Goal: Entertainment & Leisure: Consume media (video, audio)

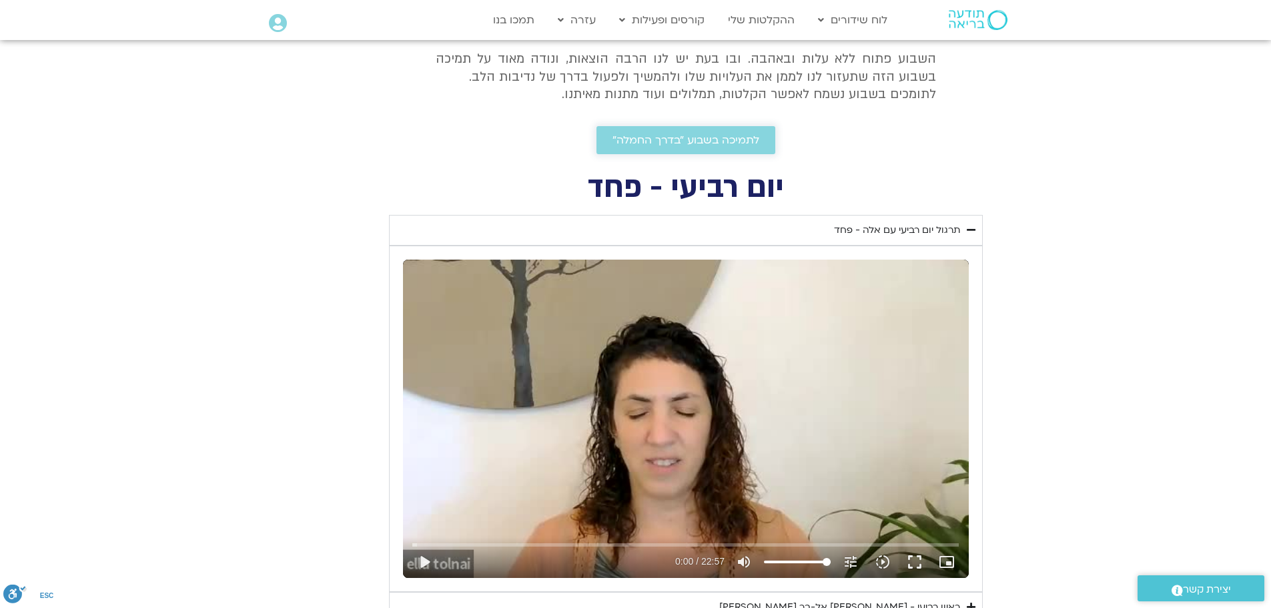
scroll to position [470, 0]
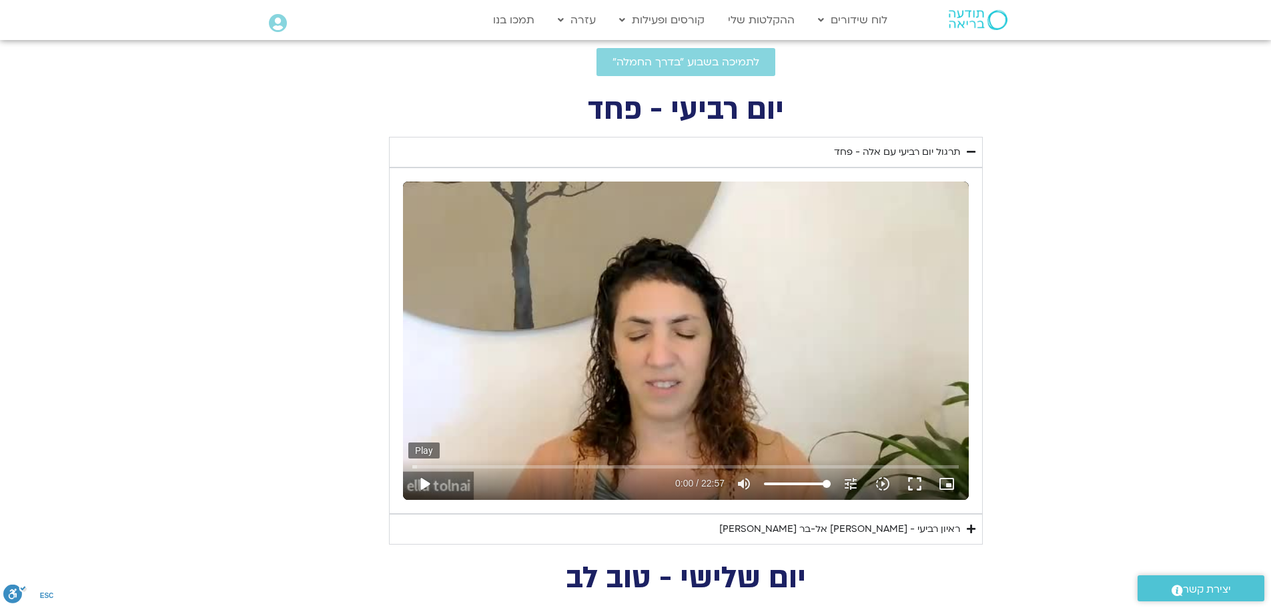
click at [426, 483] on button "play_arrow" at bounding box center [424, 484] width 32 height 32
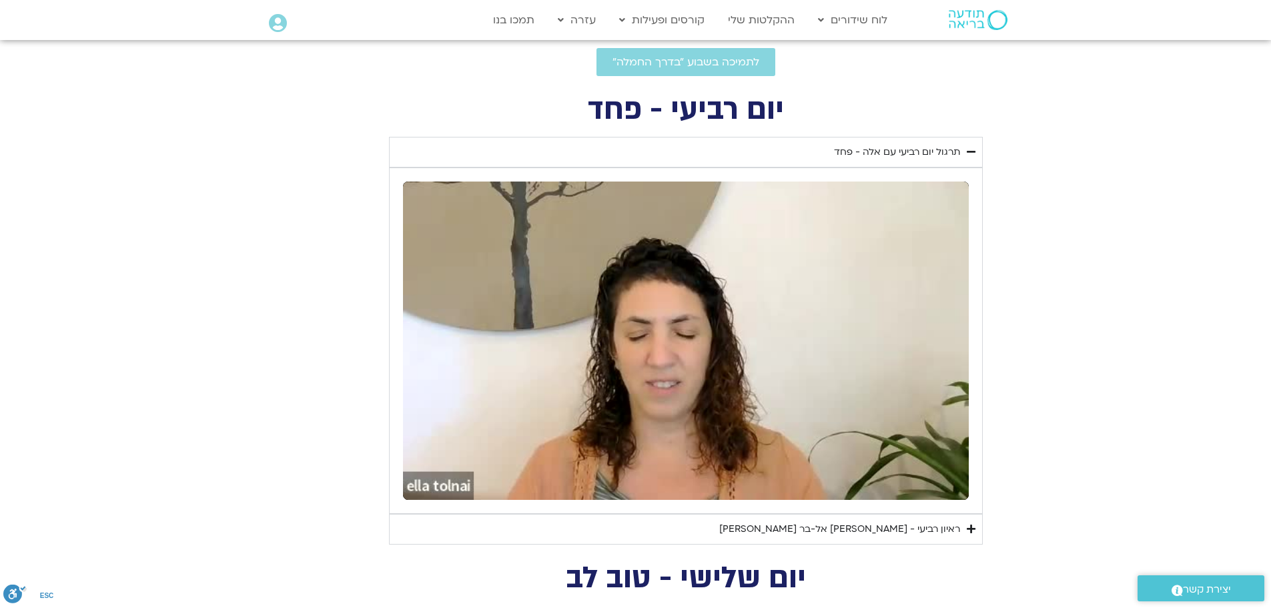
type input "1640.5"
type input "1.401213"
type input "1640.5"
type input "1.527595"
type input "1640.5"
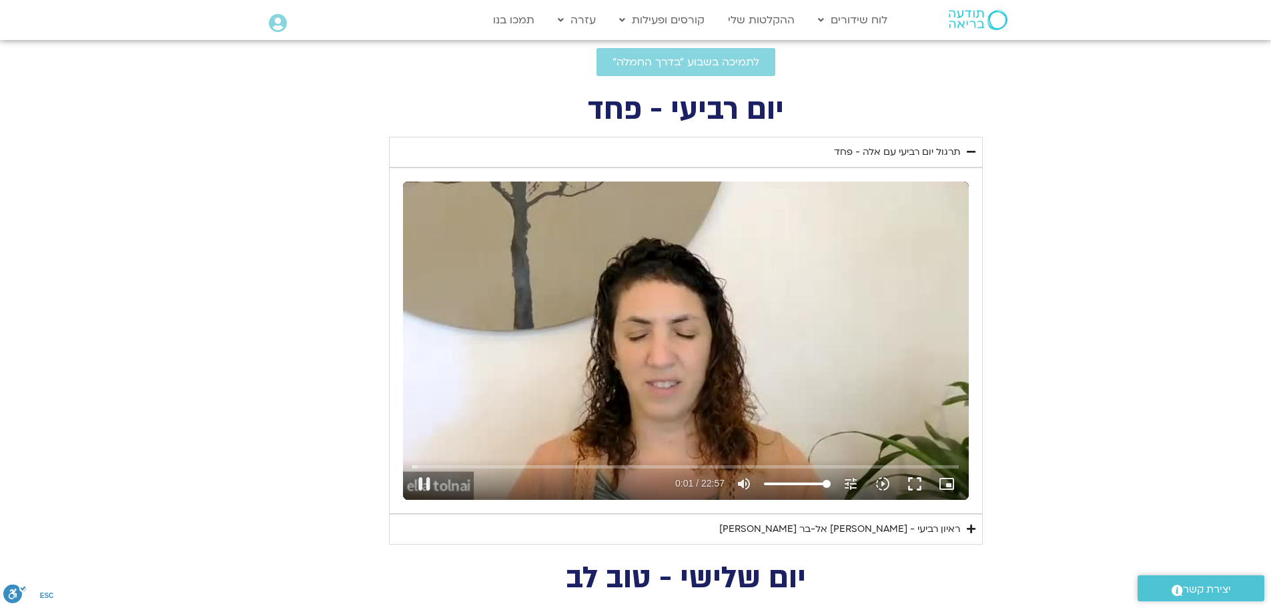
type input "1.661487"
type input "1640.5"
type input "1.796578"
type input "1640.5"
type input "1.922092"
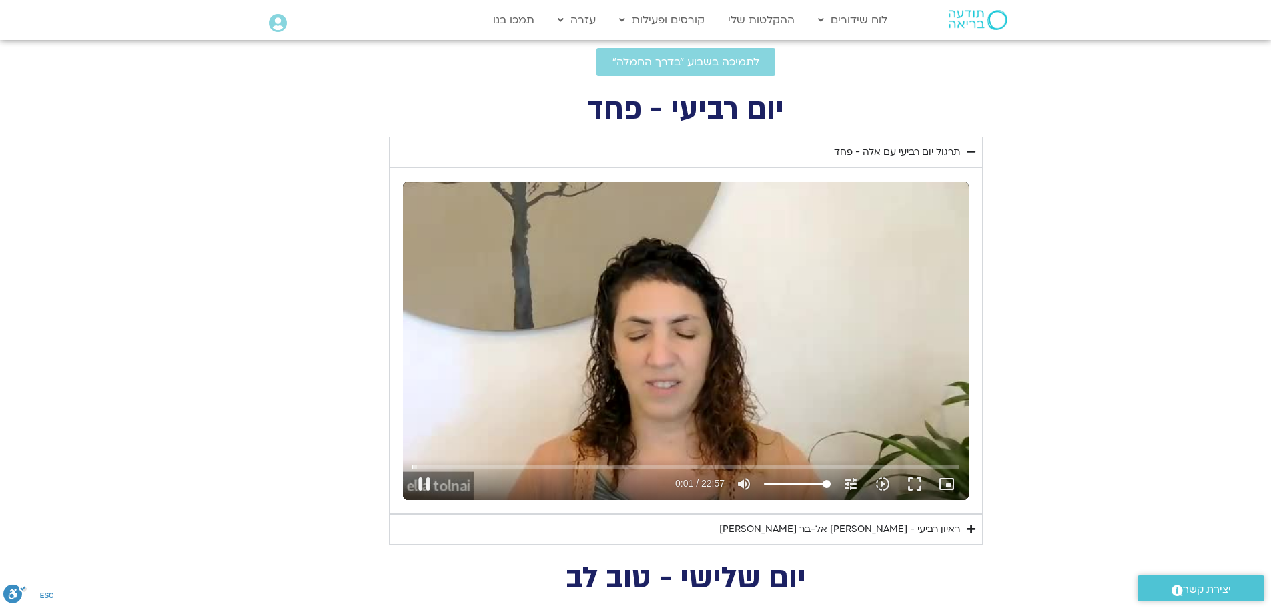
type input "1640.5"
type input "2.039947"
type input "1640.5"
type input "2.229272"
type input "1640.5"
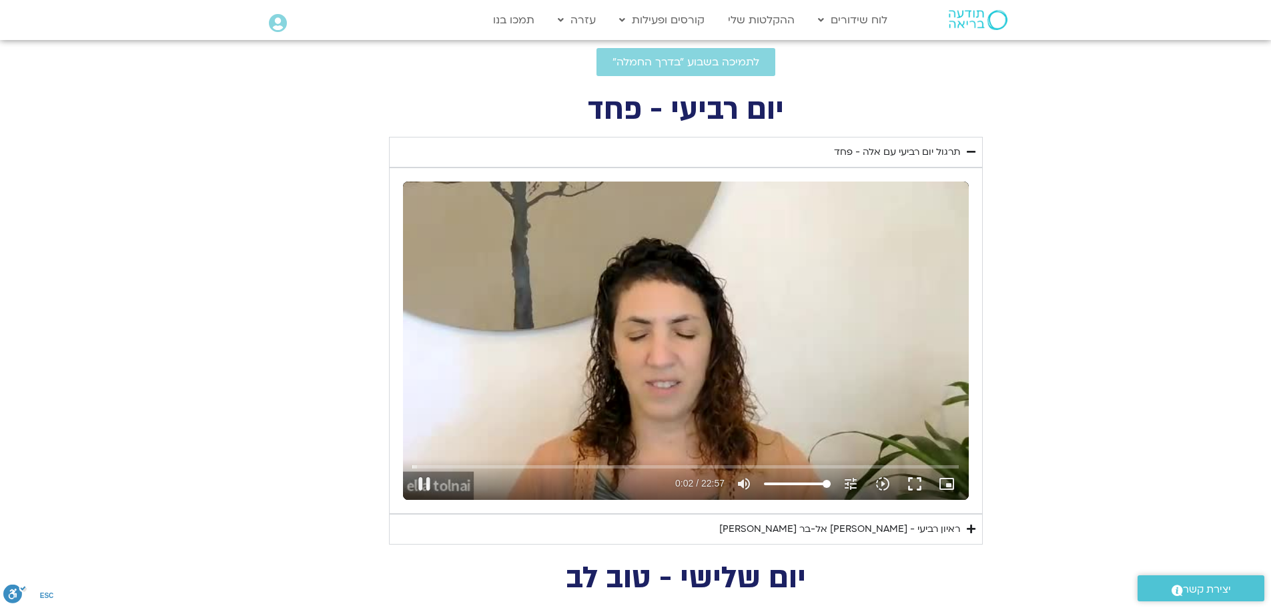
type input "2.363491"
type input "1640.5"
type input "2.494433"
type input "1640.5"
type input "2.634654"
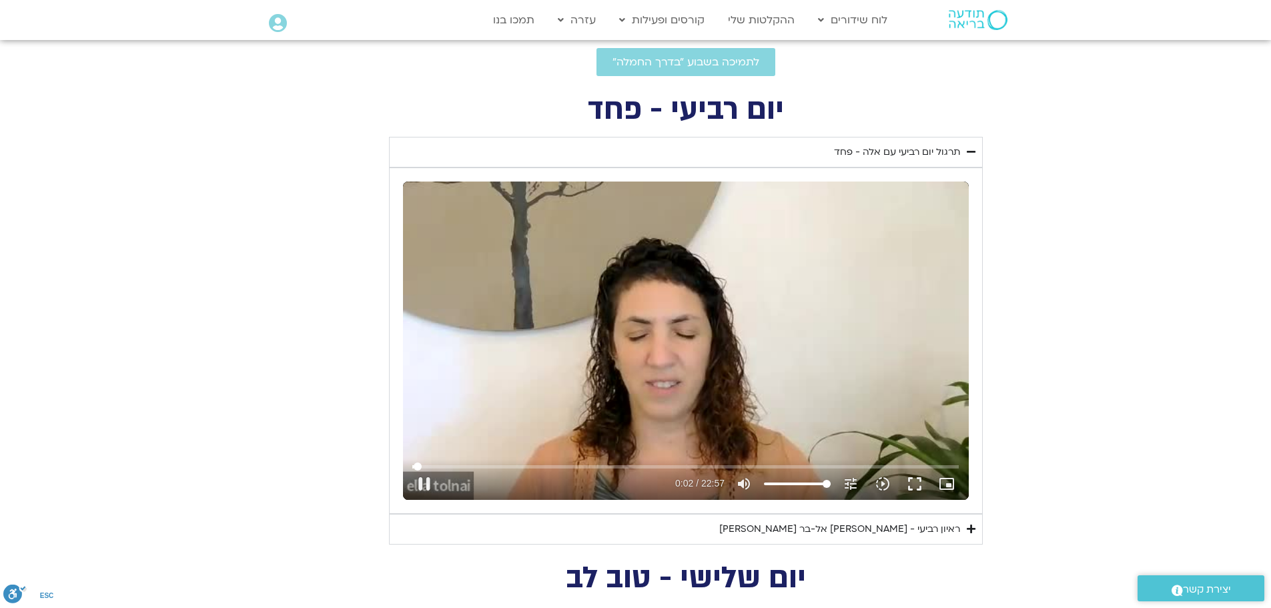
type input "1640.5"
type input "2.762767"
type input "1640.5"
type input "2.876184"
type input "1640.5"
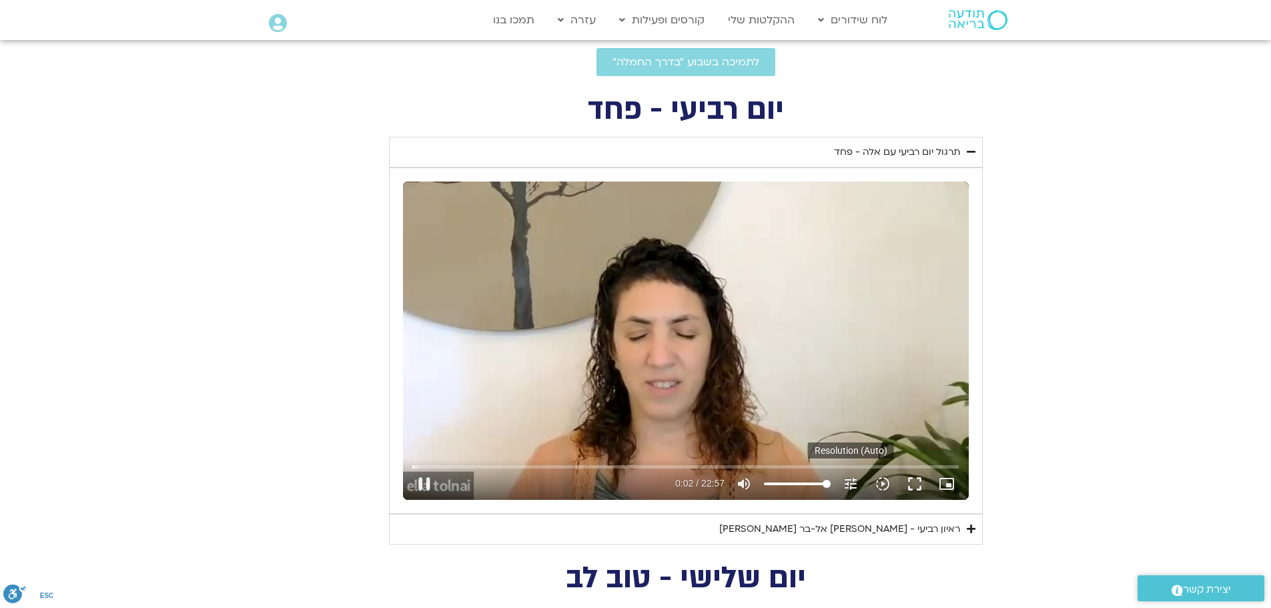
type input "2.965756"
type input "1640.5"
type input "3.142694"
type input "1640.5"
type input "3.282329"
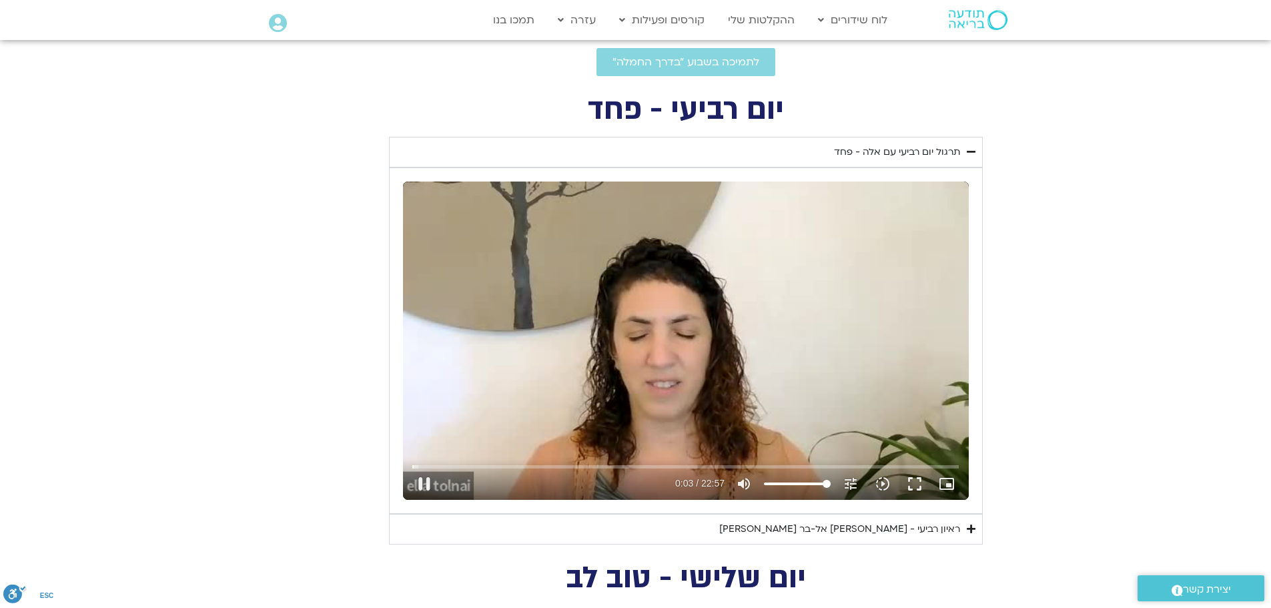
type input "1640.5"
type input "3.36557"
type input "1640.5"
type input "3.547517"
type input "97.7095170454545"
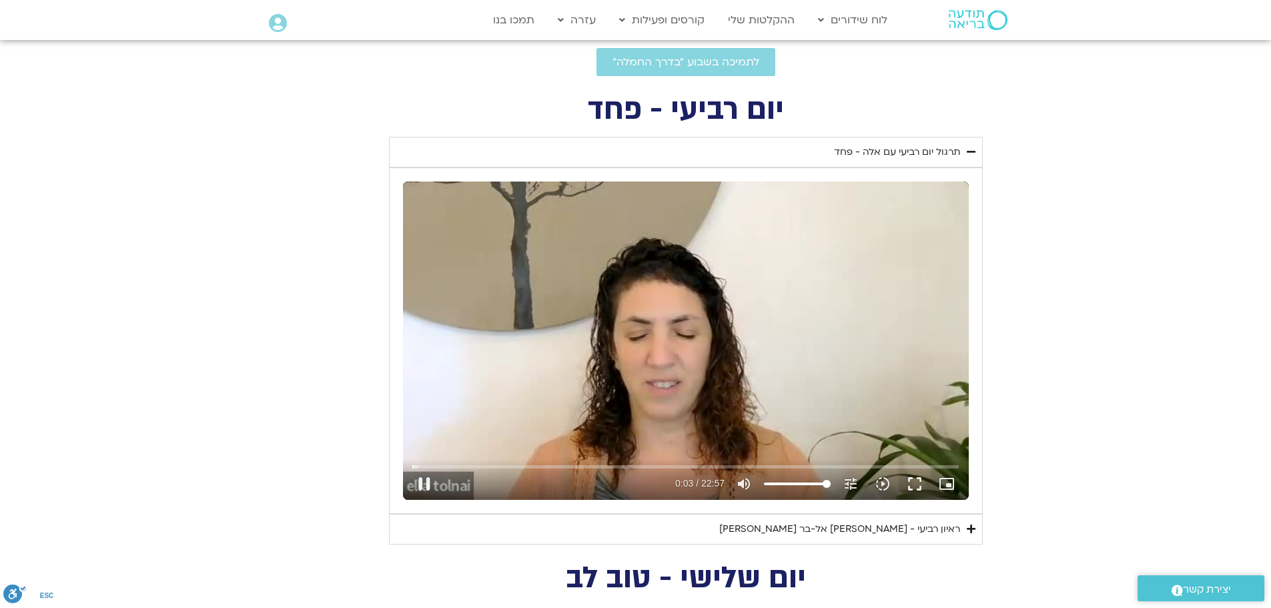
type input "1640.5"
type input "3.561092"
type input "96.5731534090909"
type input "3.575625"
type input "93.1640625"
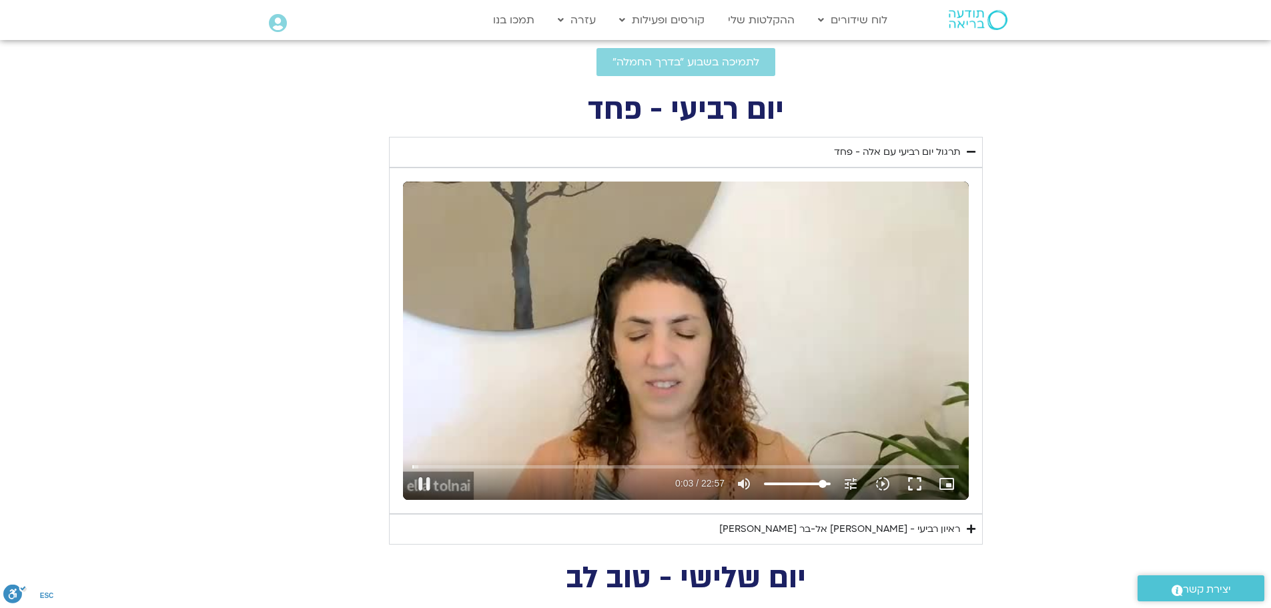
type input "3.592276"
type input "90.8913352272727"
type input "3.608957"
type input "87.4822443181818"
type input "3.643124"
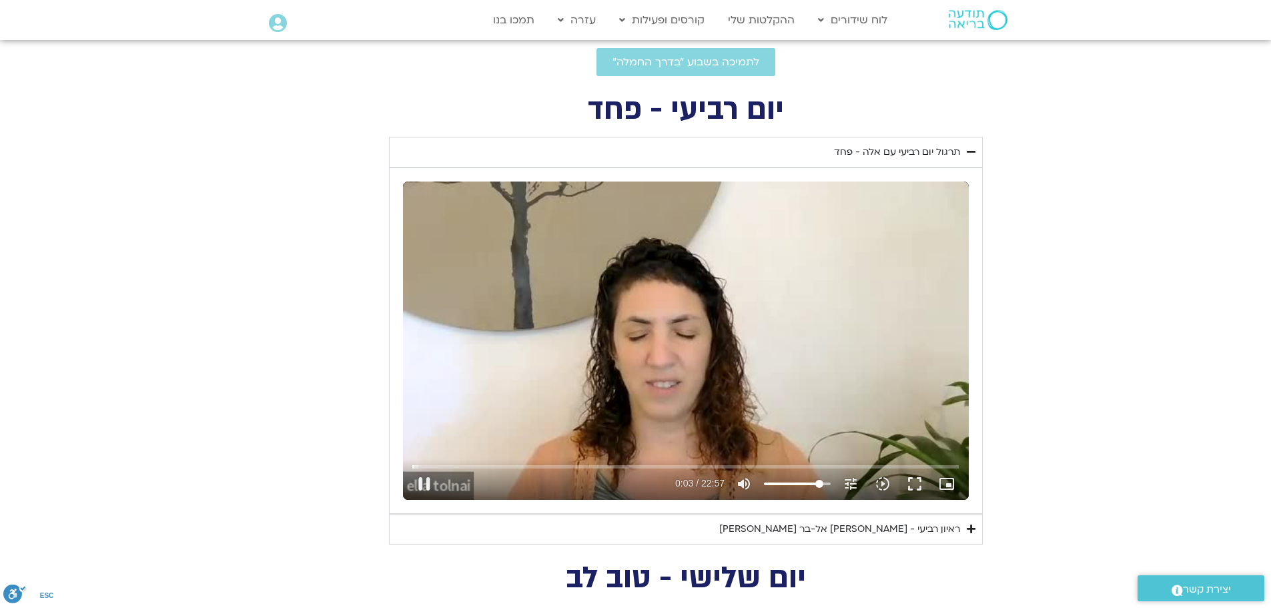
type input "82.9367897727273"
type input "3.701568"
type input "78.3913352272727"
type input "1640.5"
type input "3.744833"
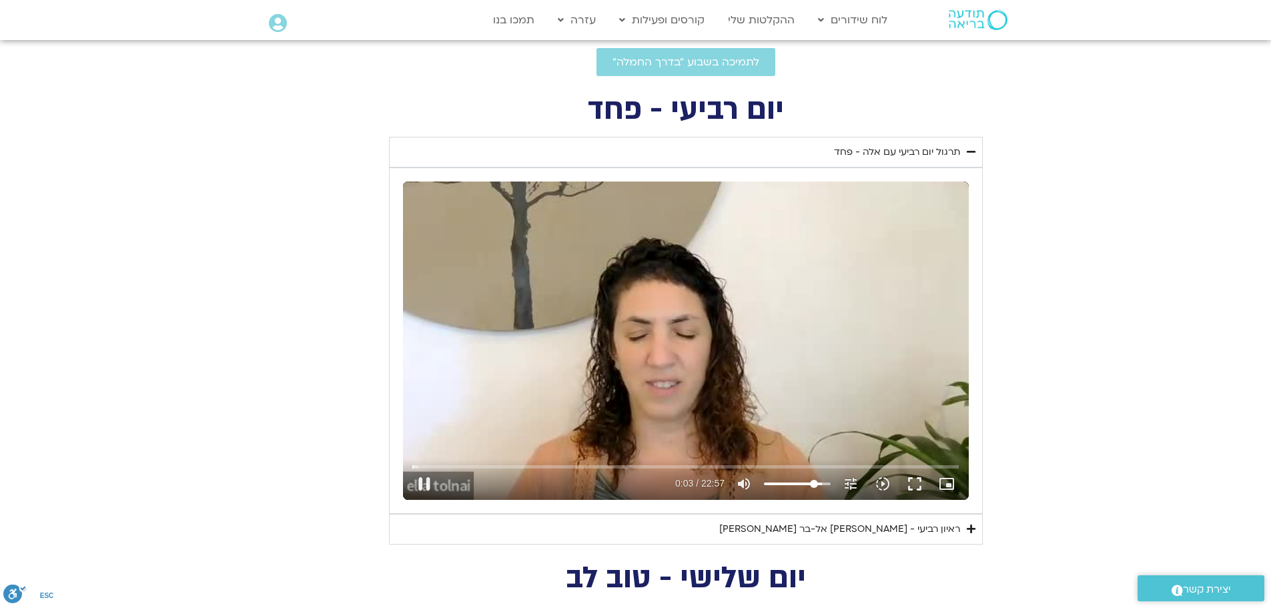
type input "71.5731534090909"
type input "3.812948"
type input "57.9367897727273"
type input "3.882216"
type input "52.2549715909091"
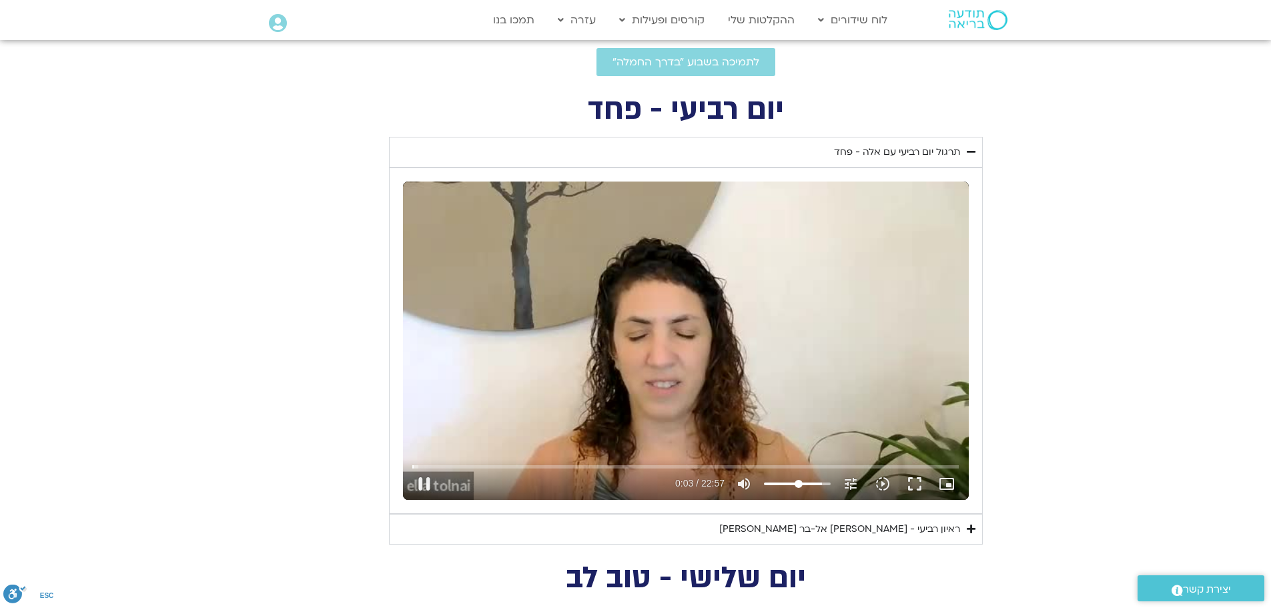
type input "1640.5"
type input "3.894025"
type input "51.1186079545455"
type input "3.925461"
type input "49.9822443181818"
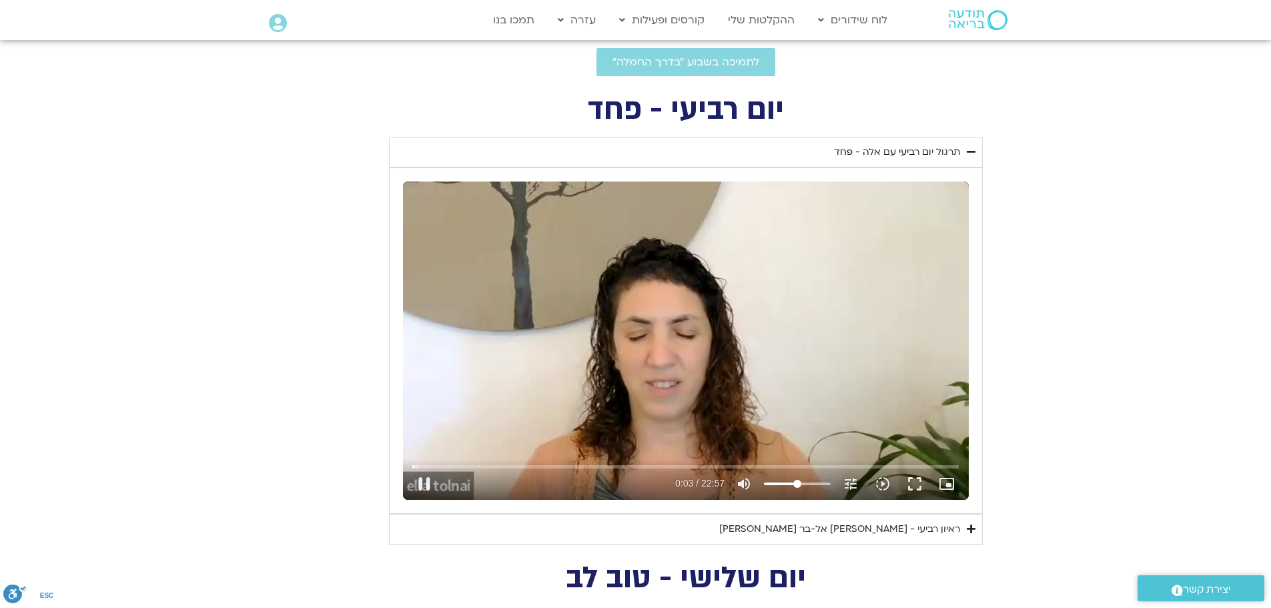
type input "3.968286"
type input "48.8458806818182"
type input "4.022908"
type input "47.7095170454545"
type input "1640.5"
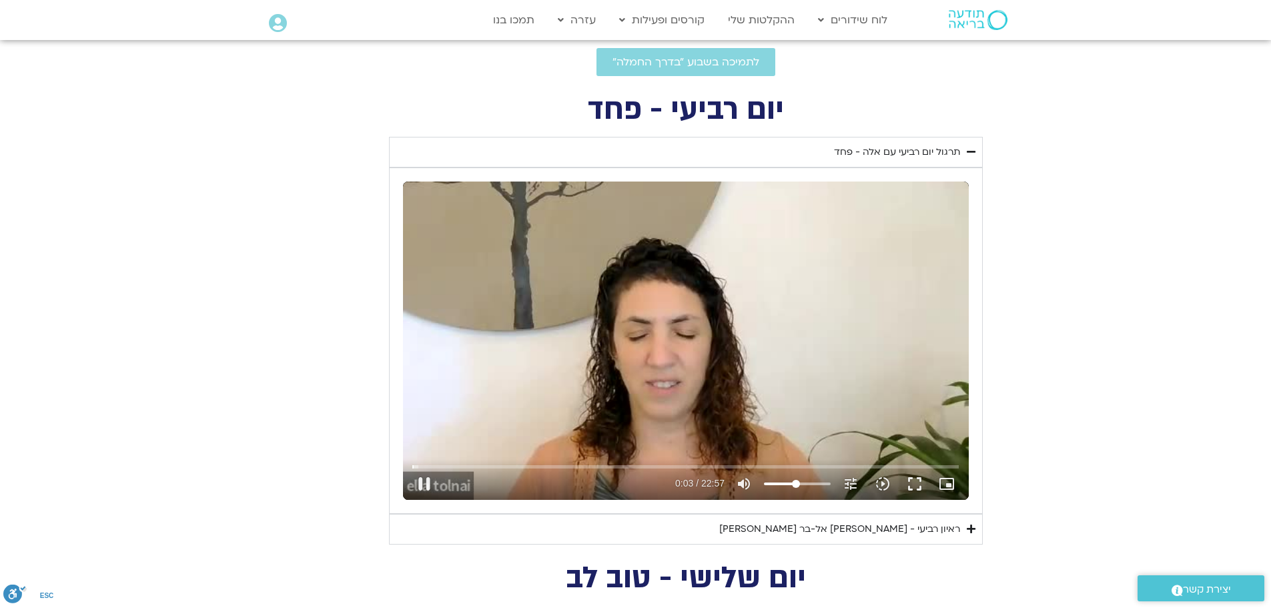
type input "4.058776"
type input "46.5731534090909"
type input "4.078419"
type input "45.4367897727273"
type input "4.109306"
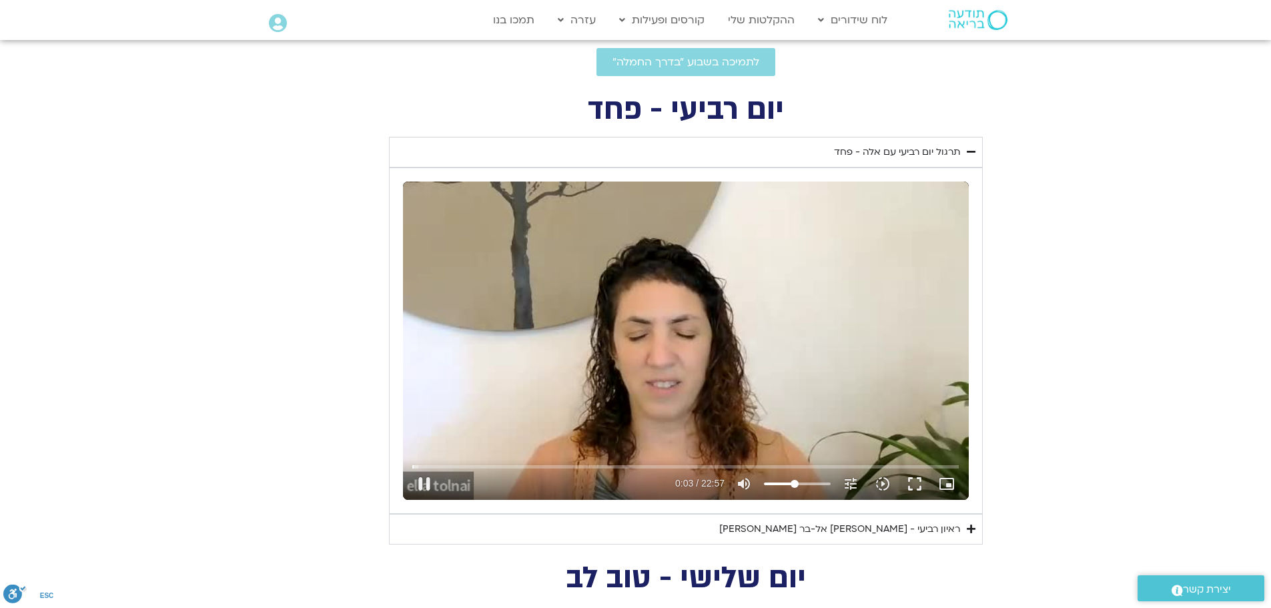
type input "44.3004261363636"
type input "1640.5"
type input "4.158967"
type input "43.1640625"
type input "4.208846"
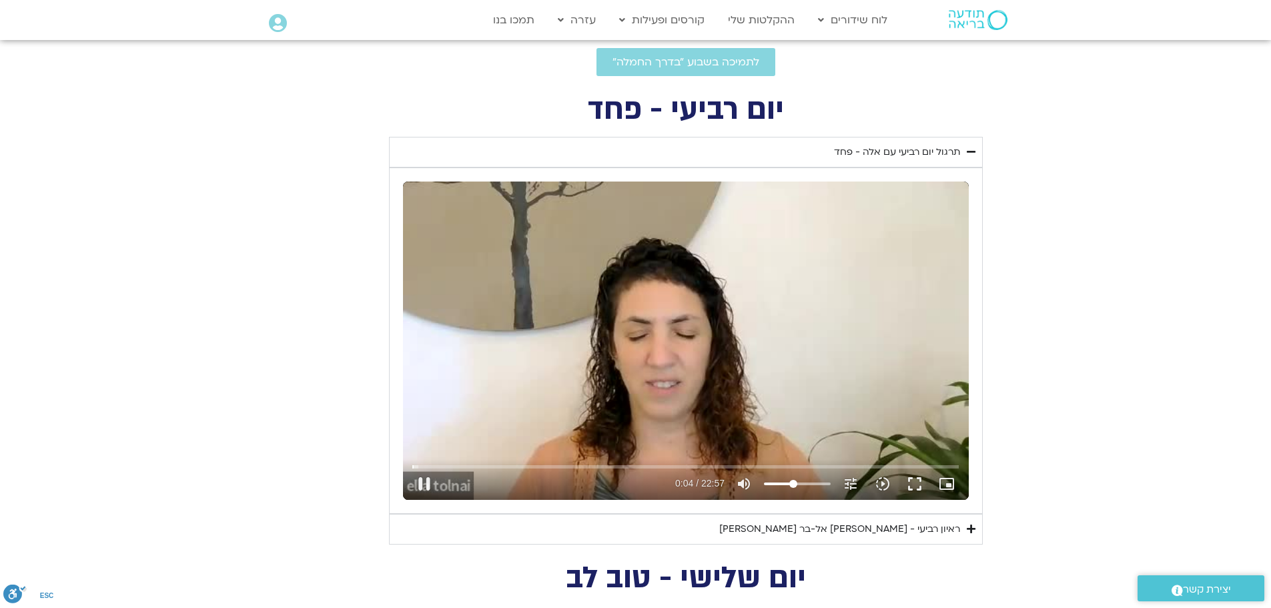
type input "42.0276988636364"
type input "4.226758"
type input "1640.5"
type input "4.342294"
type input "40.8913352272727"
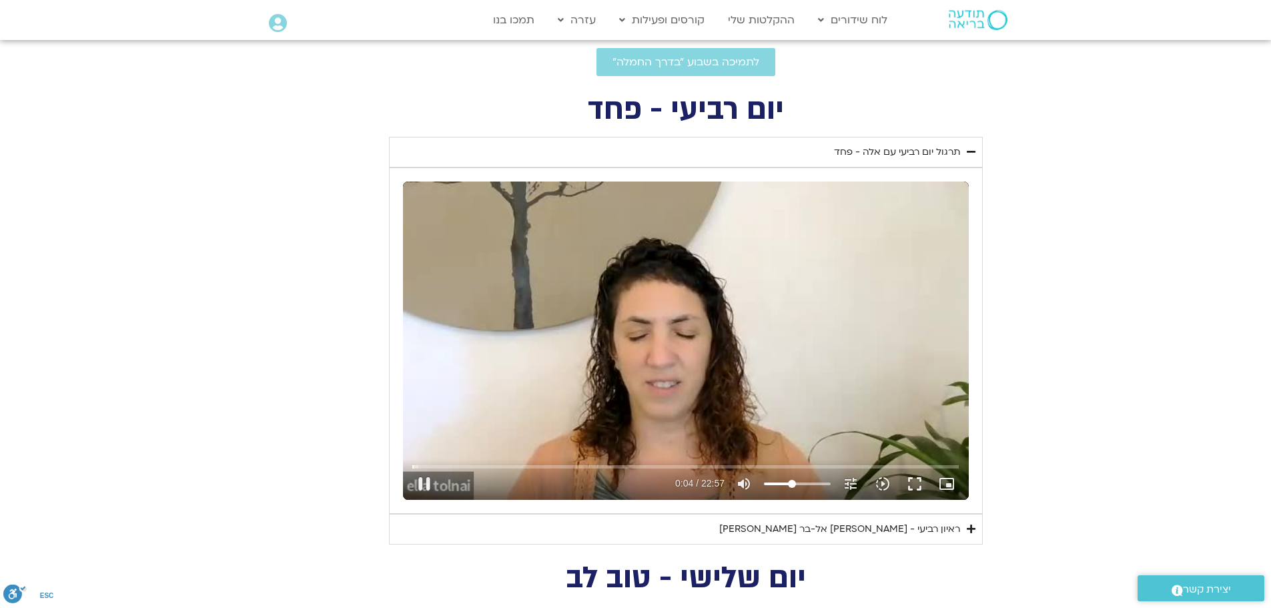
type input "4.357684"
type input "1640.5"
type input "4.485468"
type input "1640.5"
drag, startPoint x: 827, startPoint y: 484, endPoint x: 792, endPoint y: 482, distance: 34.7
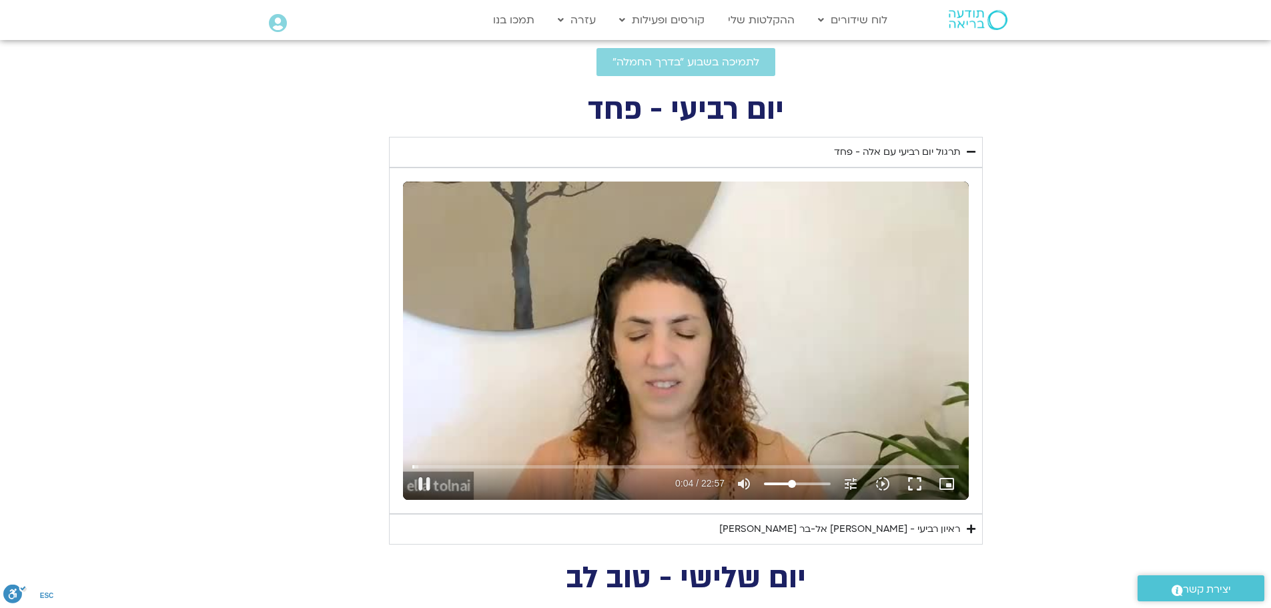
type input "40.8913352272727"
click at [792, 482] on input "Volume" at bounding box center [797, 484] width 67 height 8
type input "4.611242"
type input "1640.5"
type input "4.79488"
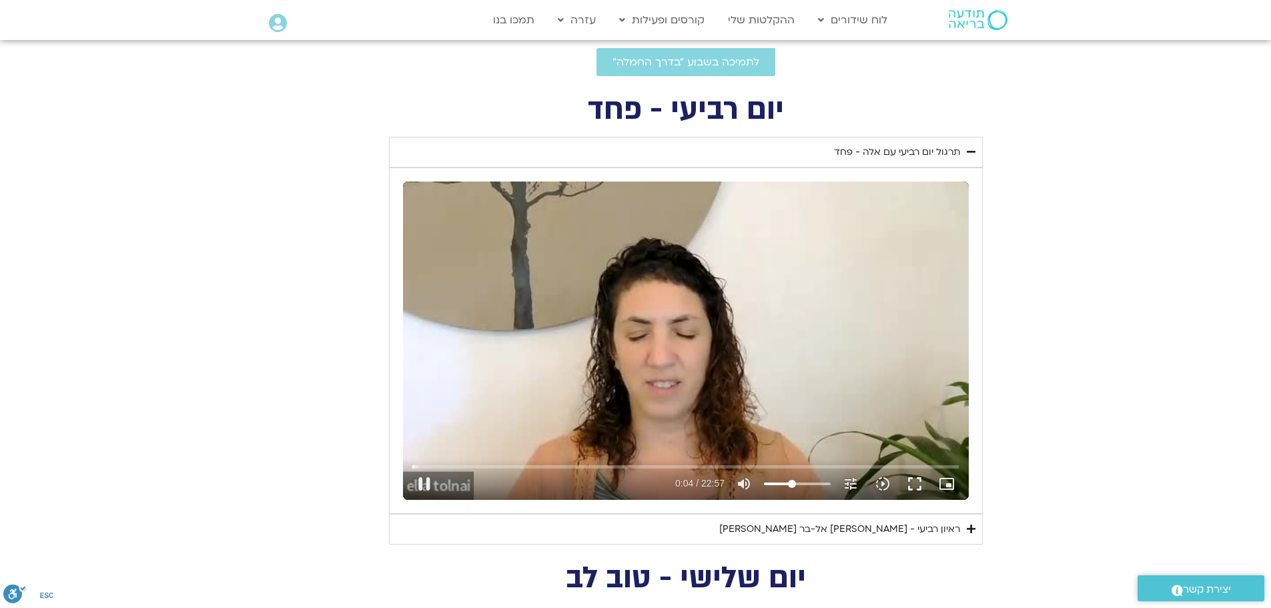
type input "1640.5"
type input "4.92882"
type input "1640.5"
type input "5.010751"
type input "1640.5"
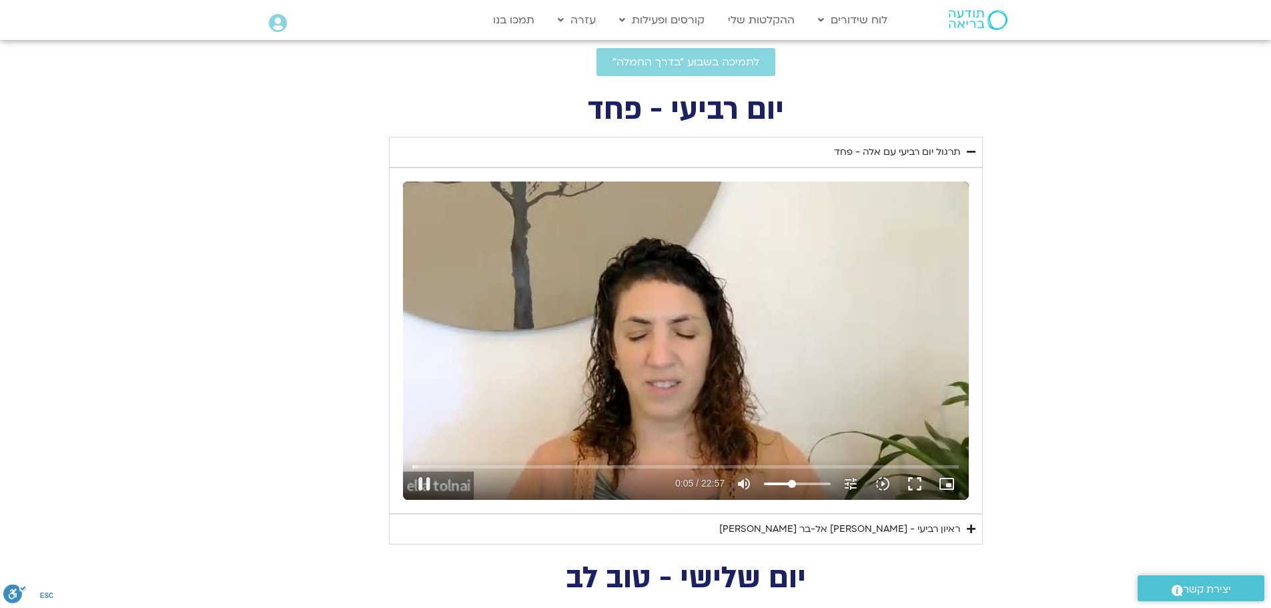
type input "5.140921"
type input "1640.5"
type input "5.271538"
type input "1640.5"
type input "5.40814"
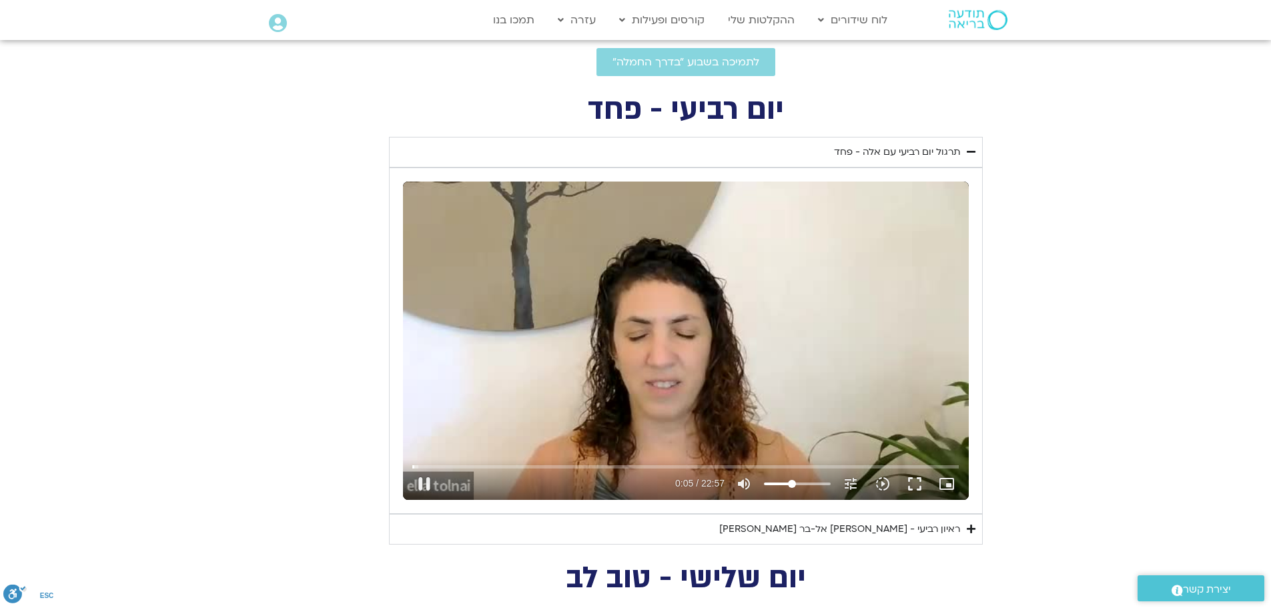
type input "1640.5"
type input "5.539597"
type input "1640.5"
type input "5.672036"
type input "1640.5"
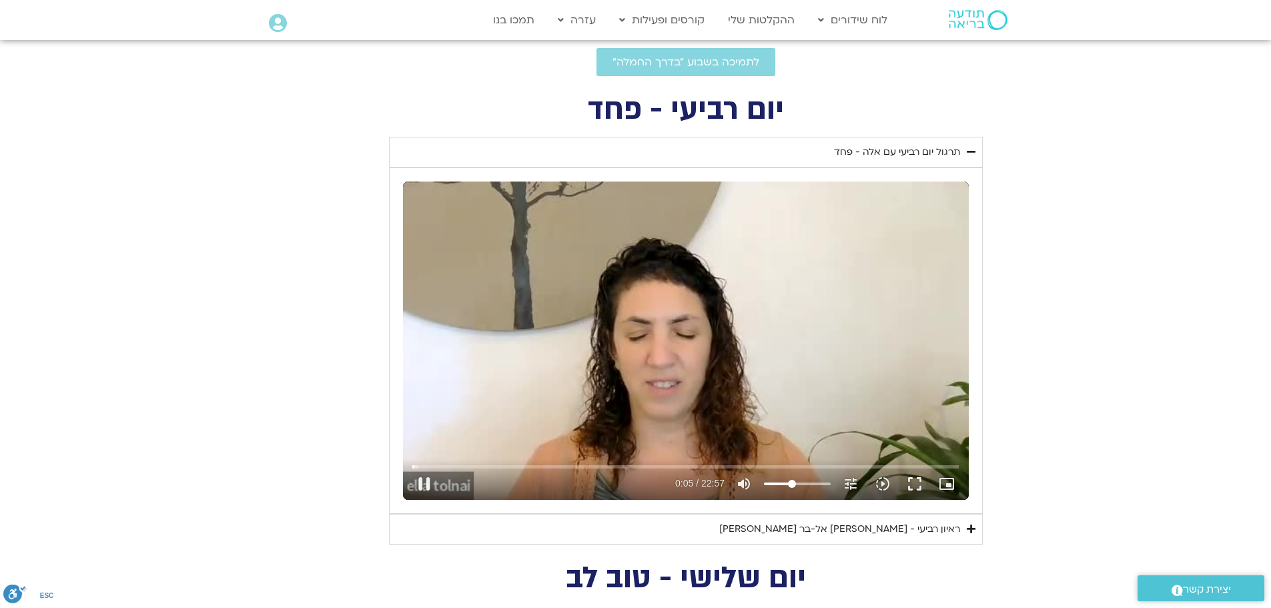
type input "5.862183"
type input "1640.5"
type input "5.994183"
type input "1640.5"
type input "6.144689"
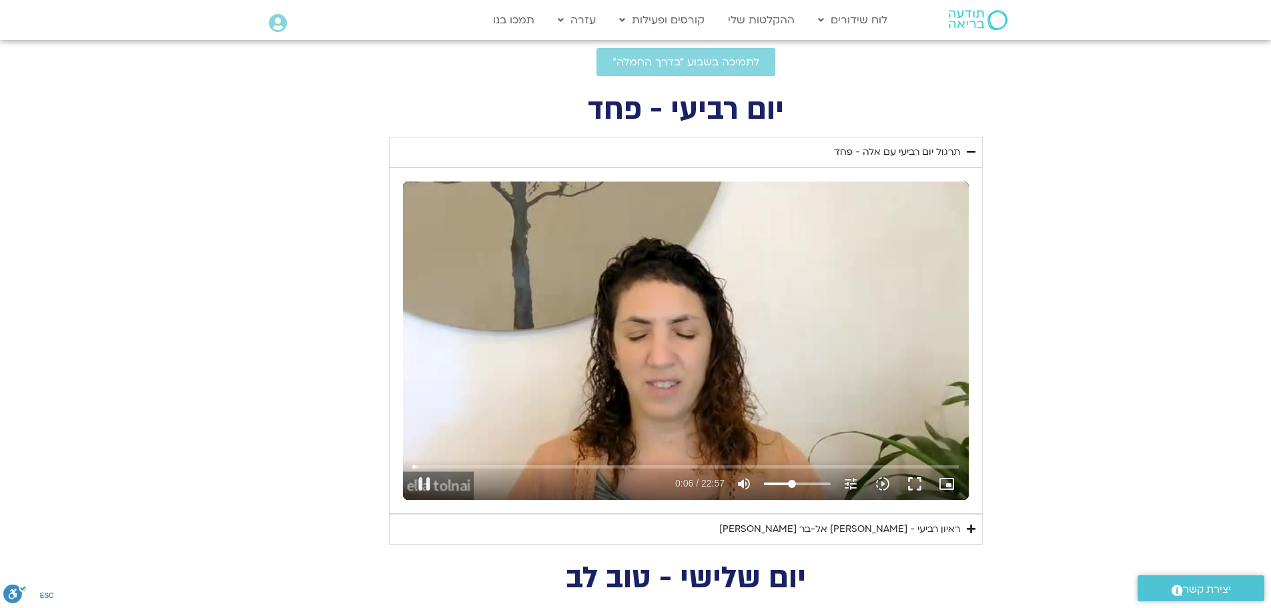
type input "1640.5"
type input "6.2379"
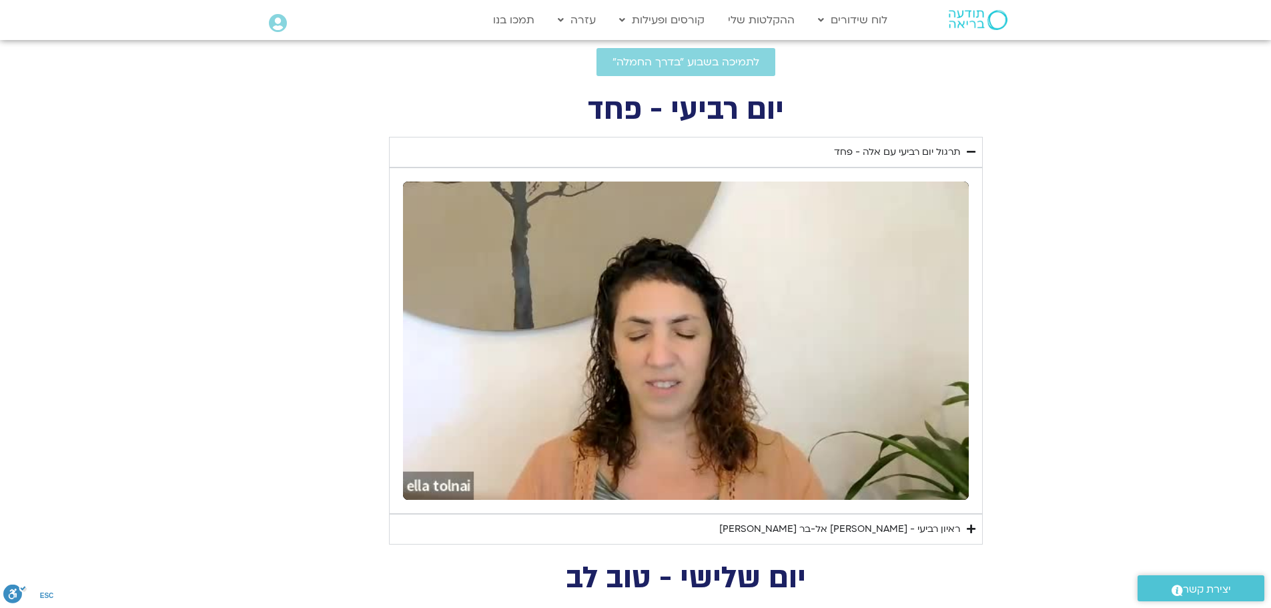
type input "1640.5"
type input "6.679502"
type input "1640.5"
type input "6.754979"
type input "1640.5"
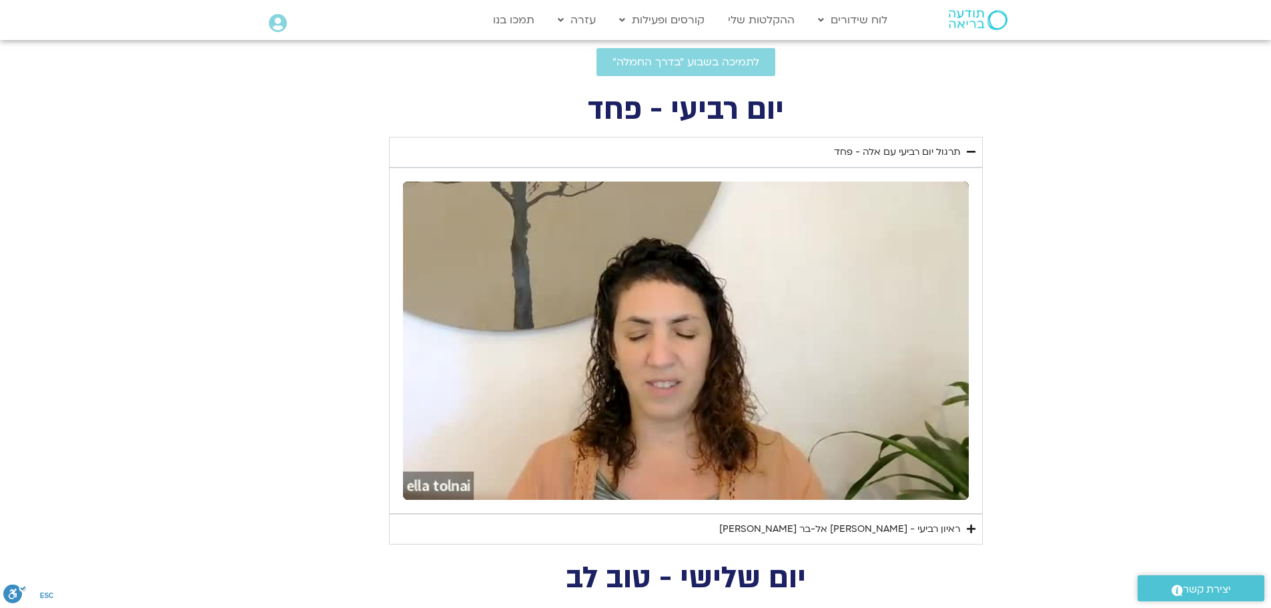
type input "7.21706"
type input "1640.5"
type input "7.292899"
type input "1640.5"
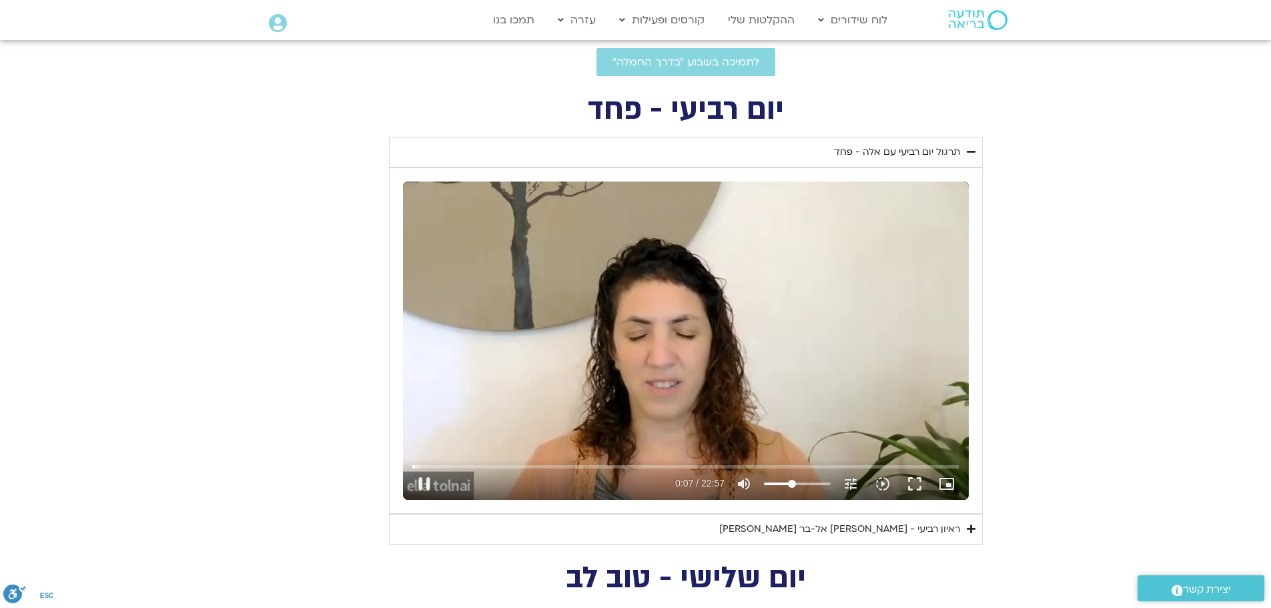
type input "7.425251"
type input "1640.5"
type input "7.619038"
type input "1640.5"
type input "7.729634"
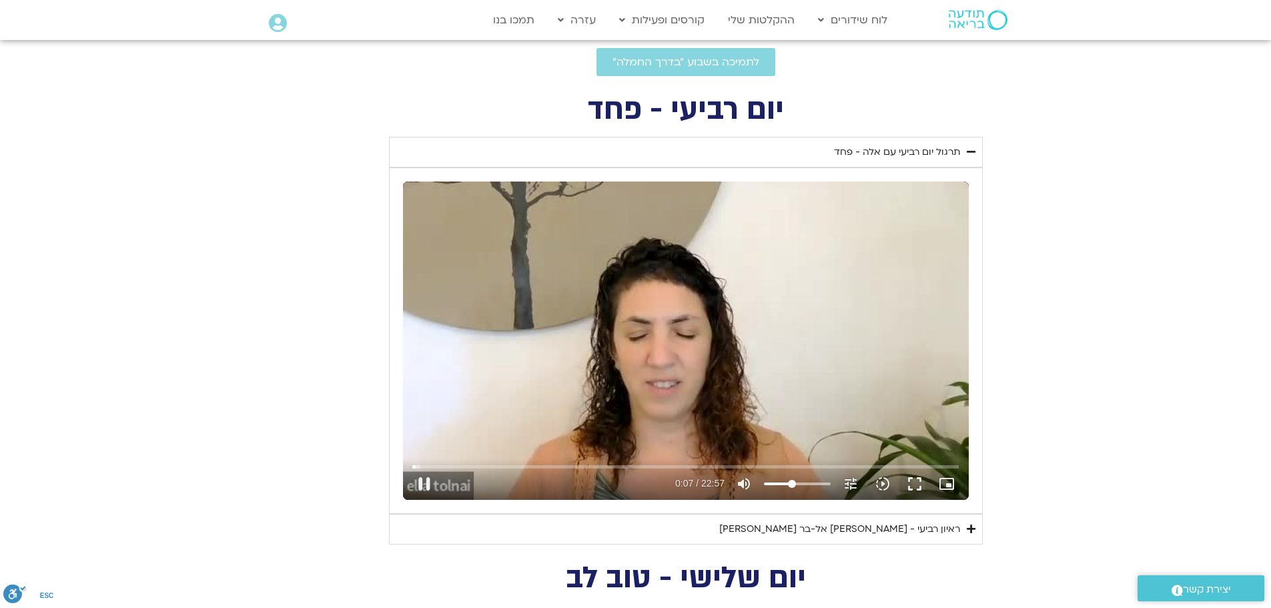
type input "1640.5"
type input "7.903001"
type input "1640.5"
type input "8.033357"
type input "1640.5"
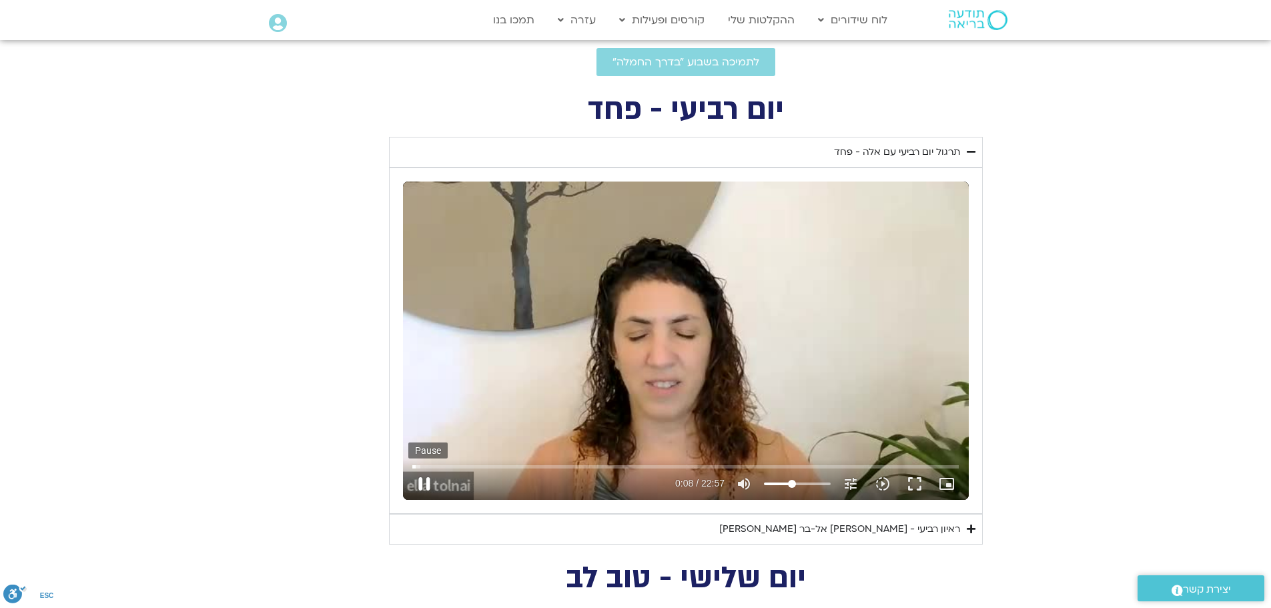
type input "8.163166"
type input "1640.5"
type input "8.213286"
type input "1640.5"
type input "8.346498"
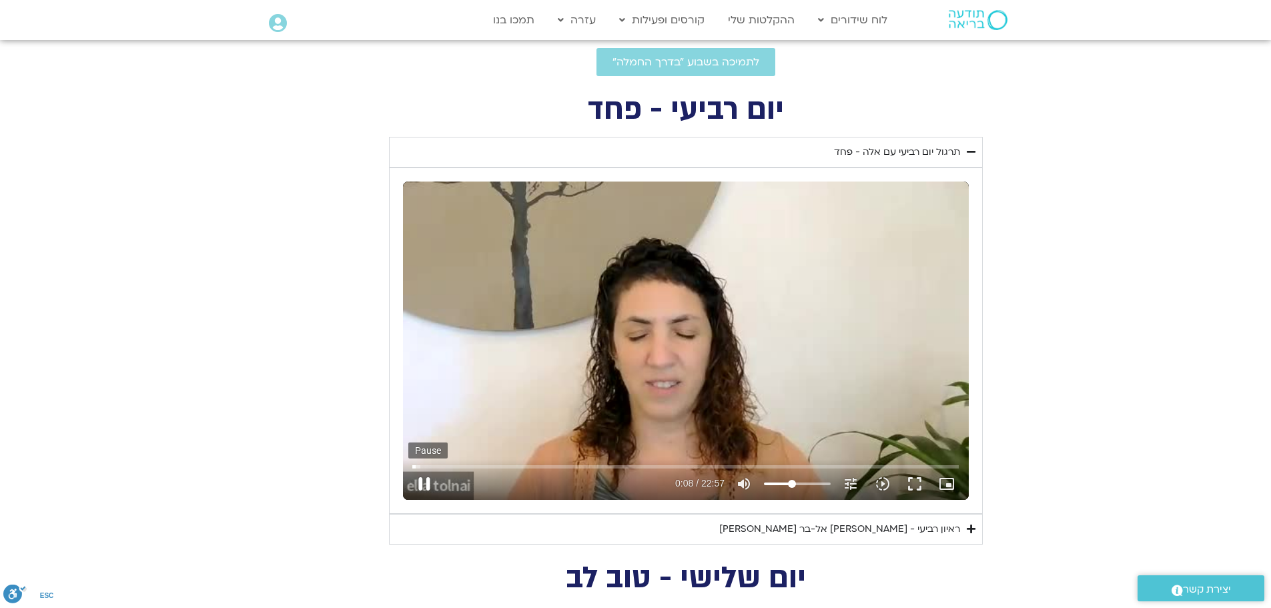
type input "1640.5"
click at [426, 482] on button "pause" at bounding box center [424, 484] width 32 height 32
type input "8.436801"
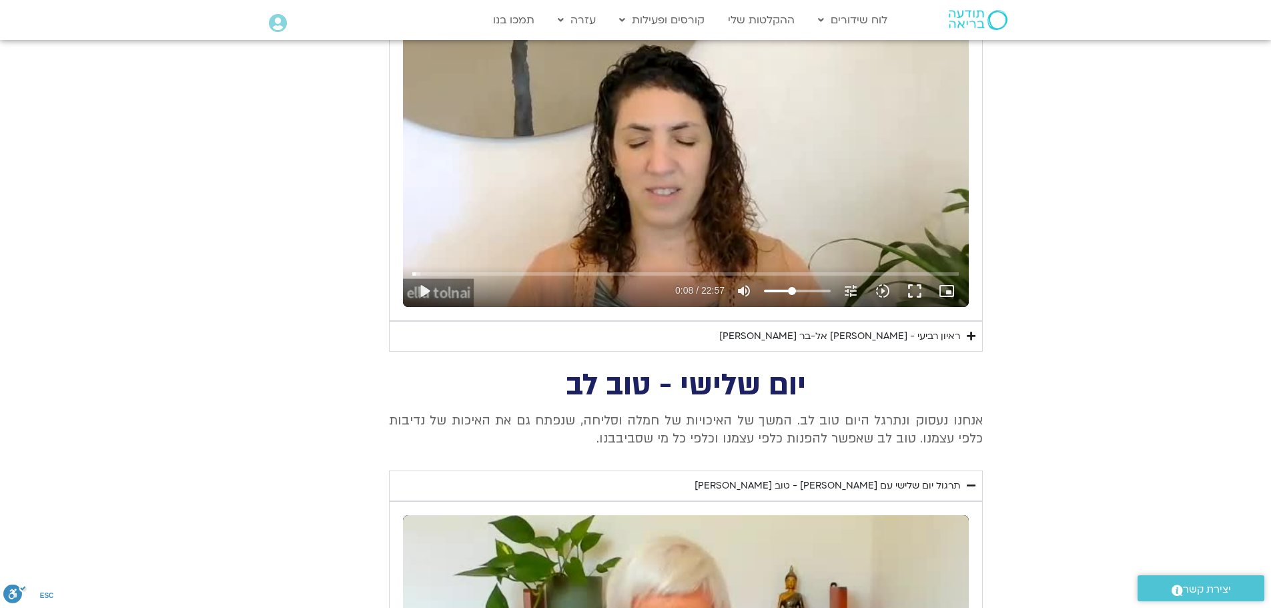
scroll to position [670, 0]
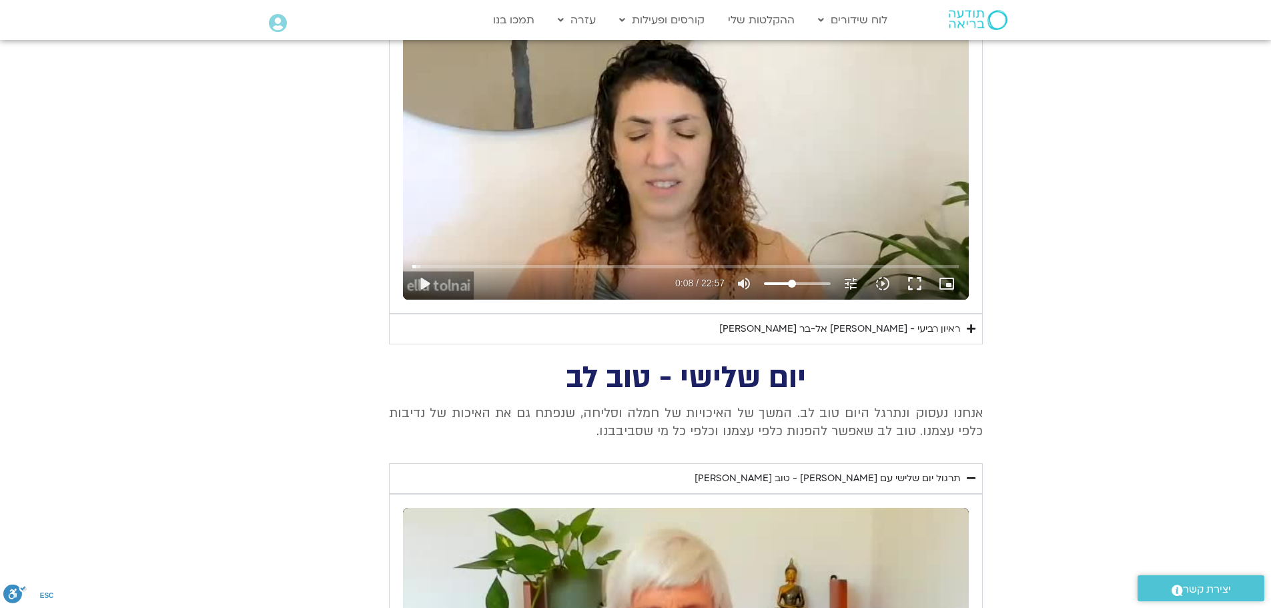
click at [969, 328] on icon "Accordion. Open links with Enter or Space, close with Escape, and navigate with…" at bounding box center [971, 329] width 9 height 10
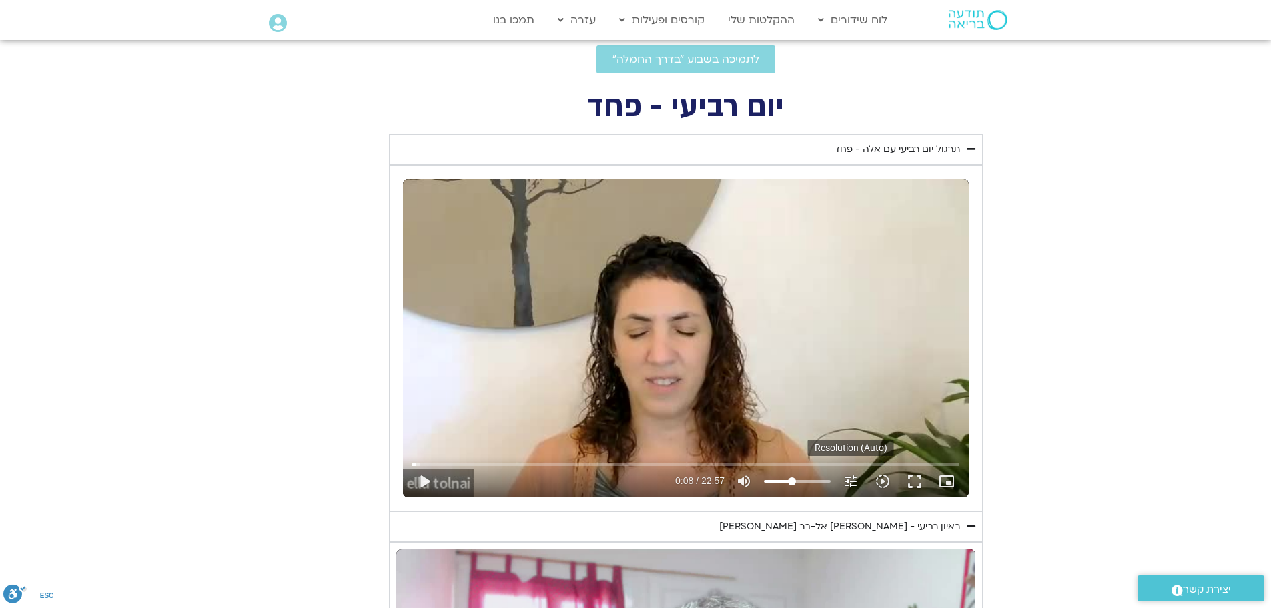
scroll to position [270, 0]
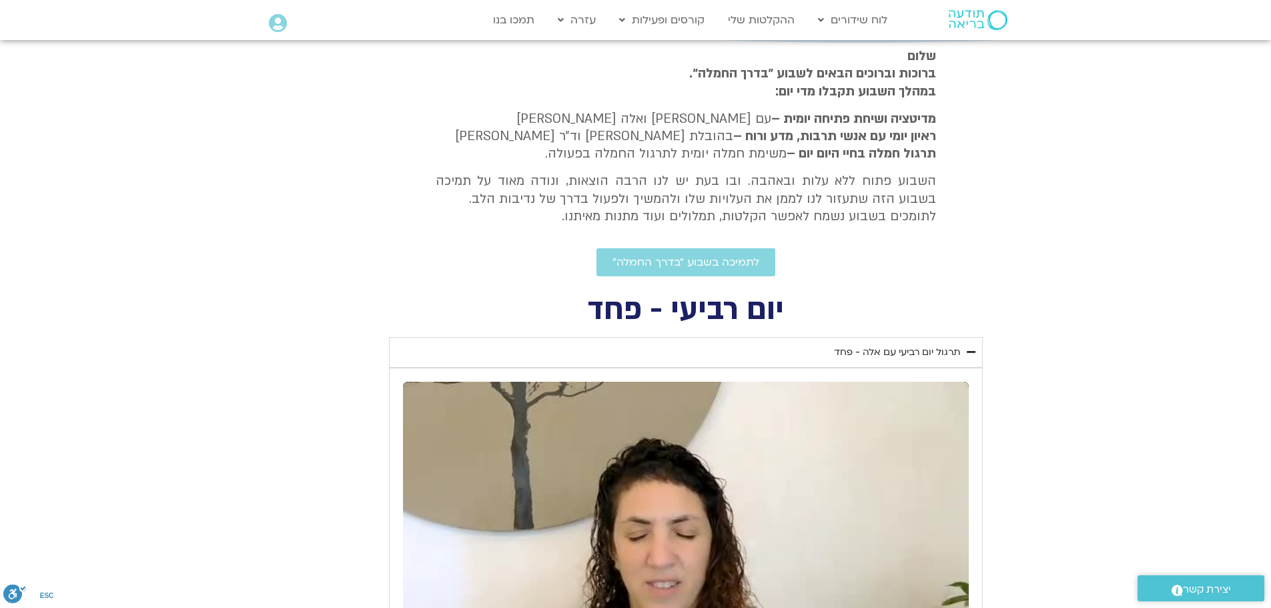
click at [963, 349] on summary "תרגול יום רביעי עם אלה - פחד" at bounding box center [686, 352] width 594 height 31
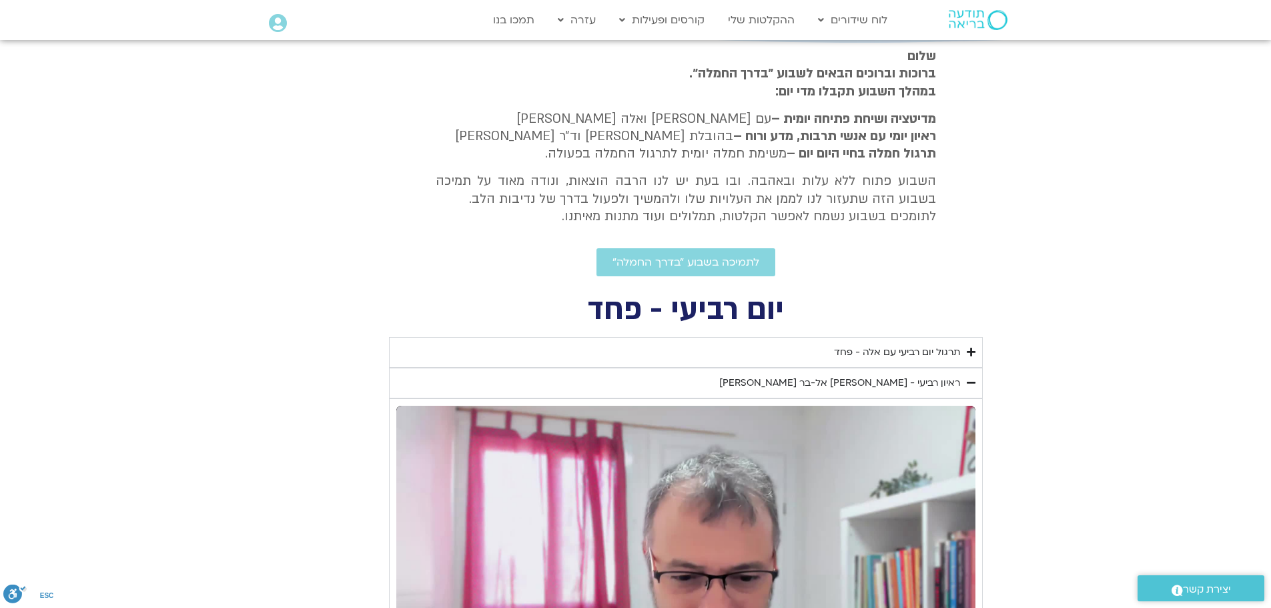
click at [955, 348] on div "תרגול יום רביעי עם אלה - פחד" at bounding box center [897, 352] width 126 height 16
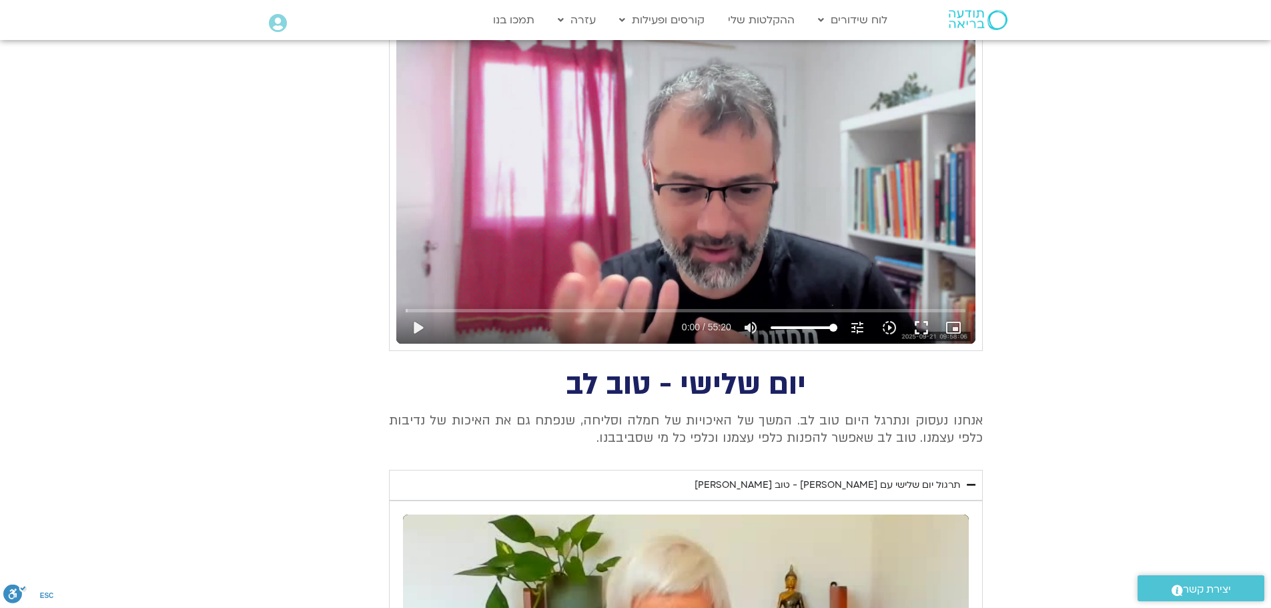
scroll to position [1070, 0]
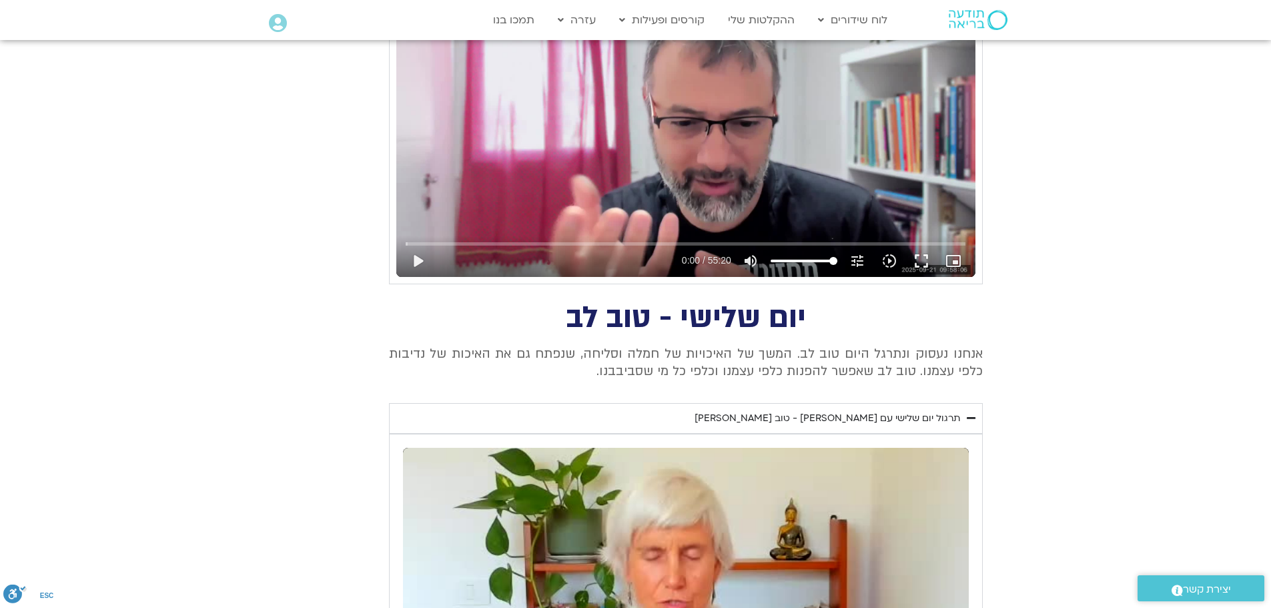
type input "1640.5"
